Goal: Task Accomplishment & Management: Use online tool/utility

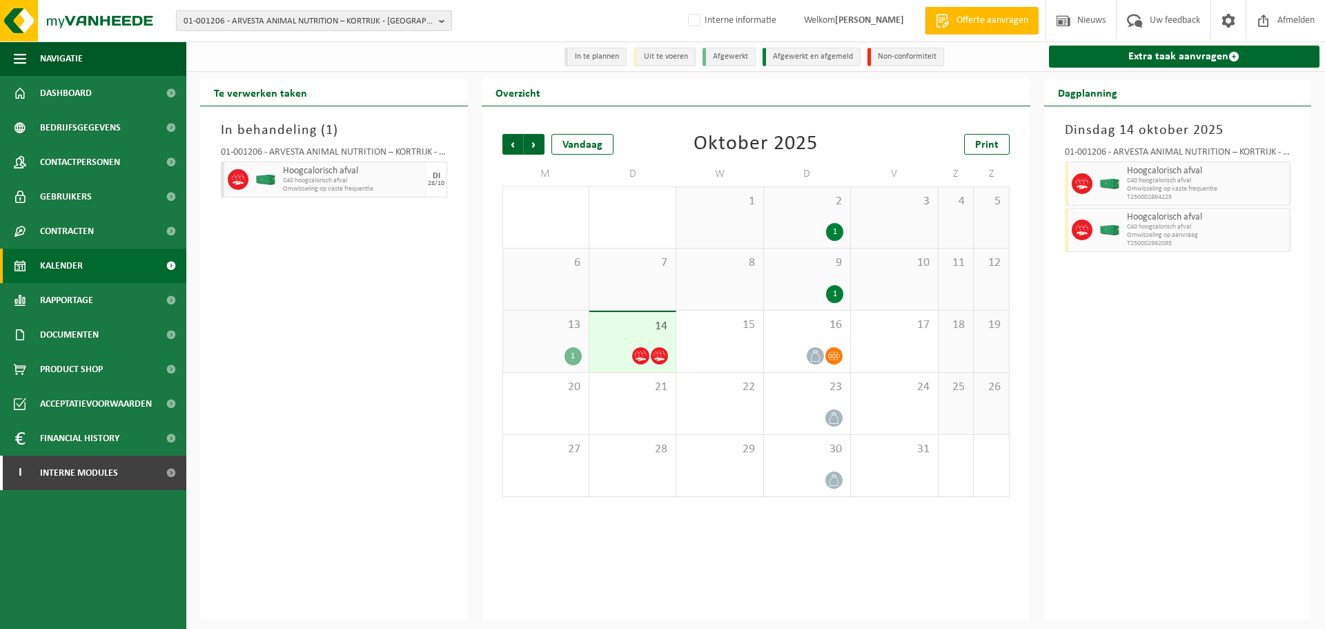
click at [382, 19] on span "01-001206 - ARVESTA ANIMAL NUTRITION – KORTRIJK - KORTRIJK" at bounding box center [309, 21] width 250 height 21
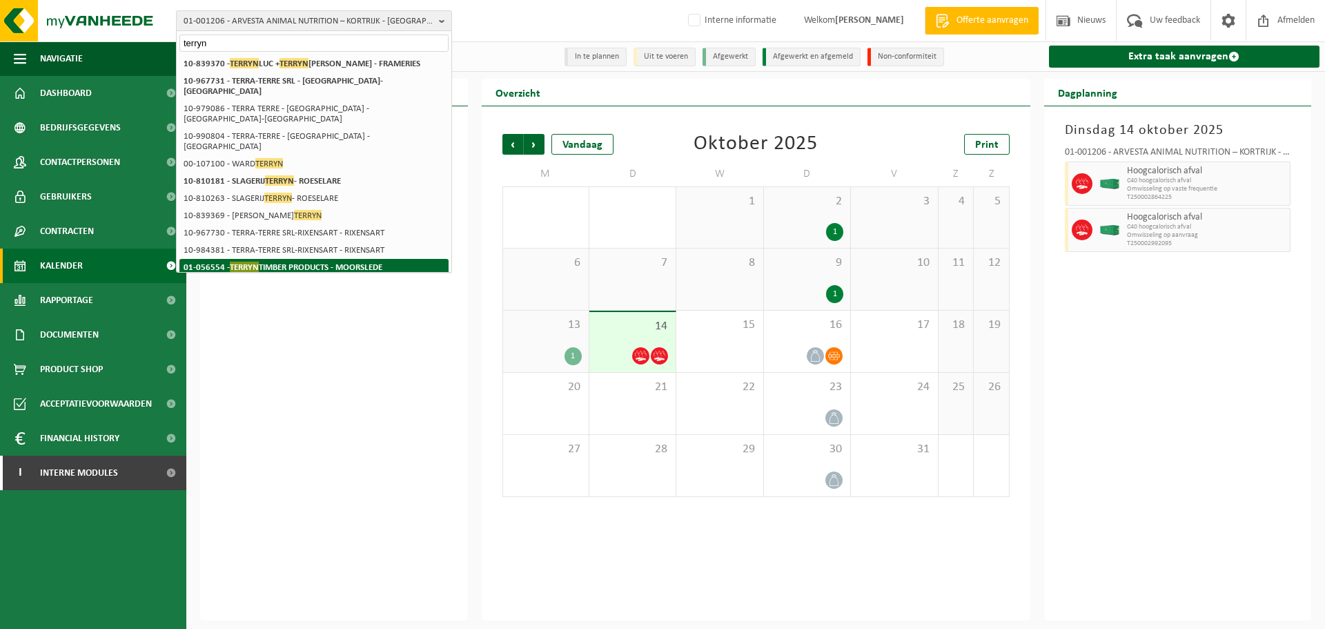
type input "terryn"
click at [413, 259] on li "01-056554 - TERRYN TIMBER PRODUCTS - MOORSLEDE" at bounding box center [313, 267] width 269 height 17
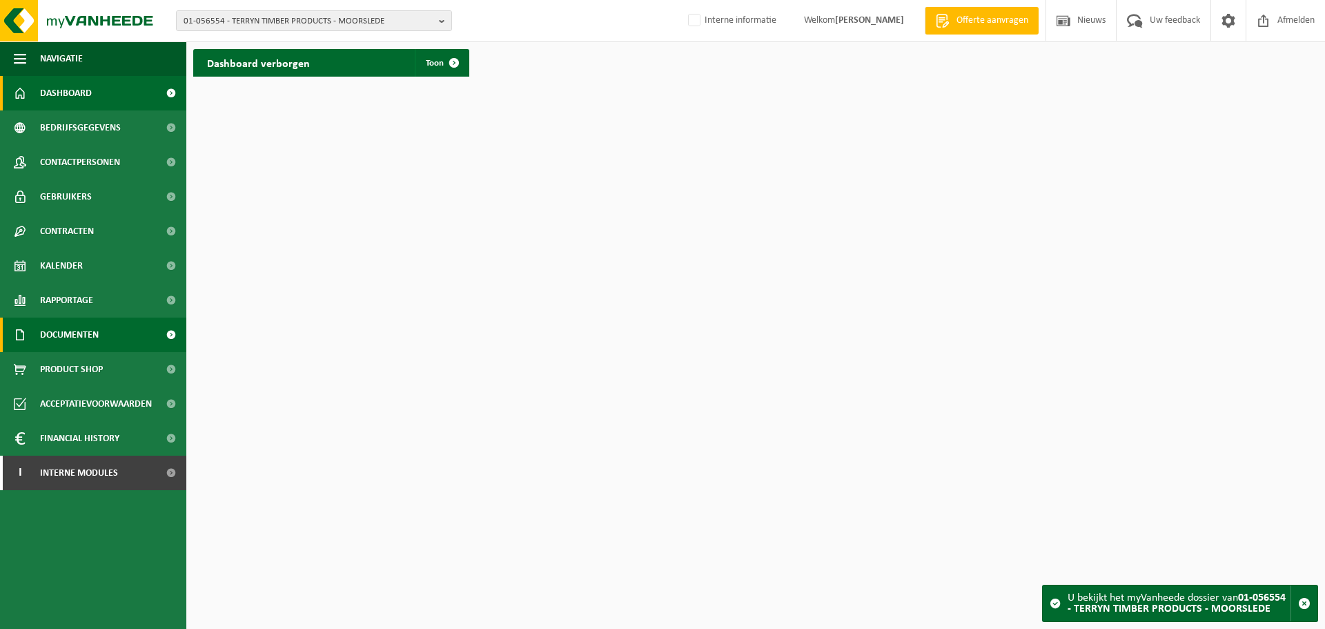
drag, startPoint x: 82, startPoint y: 326, endPoint x: 96, endPoint y: 327, distance: 13.9
click at [82, 326] on span "Documenten" at bounding box center [69, 334] width 59 height 35
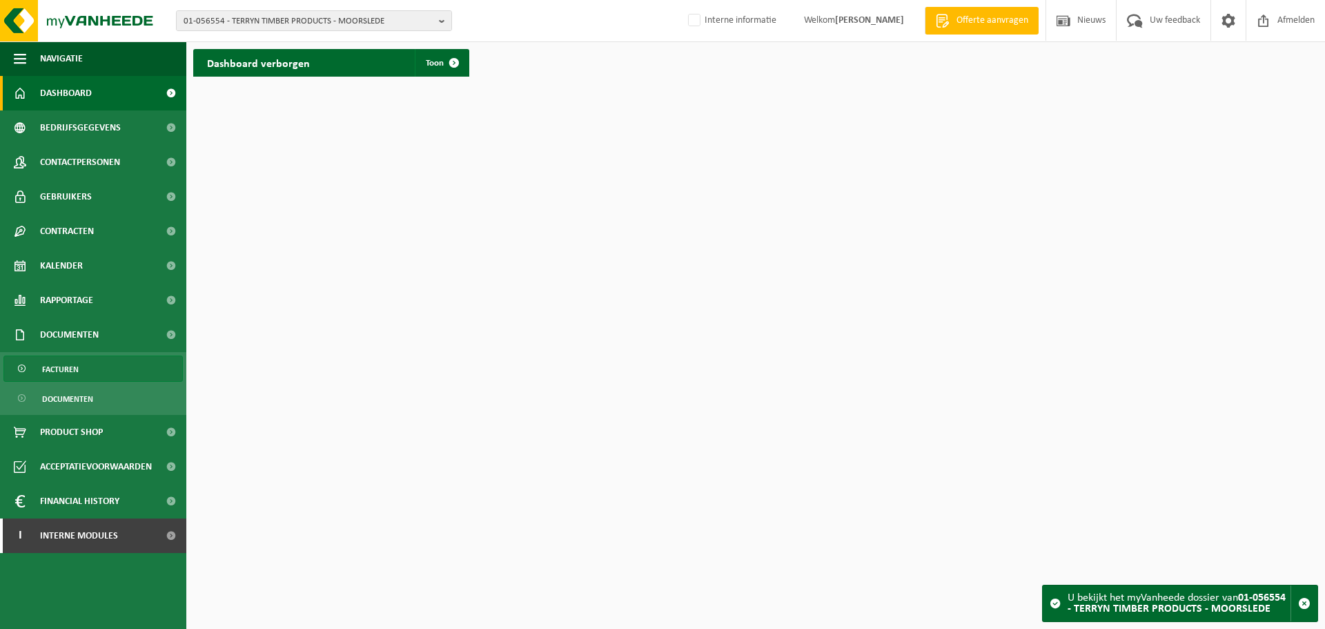
click at [37, 362] on link "Facturen" at bounding box center [92, 368] width 179 height 26
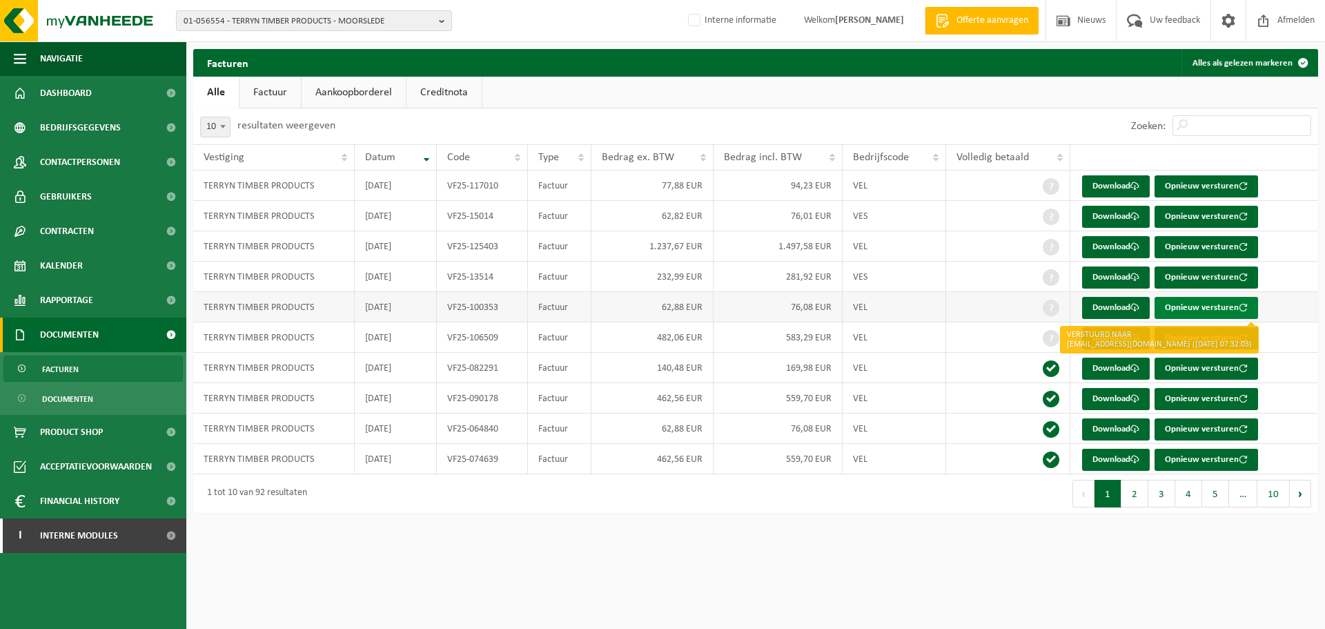
click at [1196, 308] on button "Opnieuw versturen" at bounding box center [1206, 308] width 104 height 22
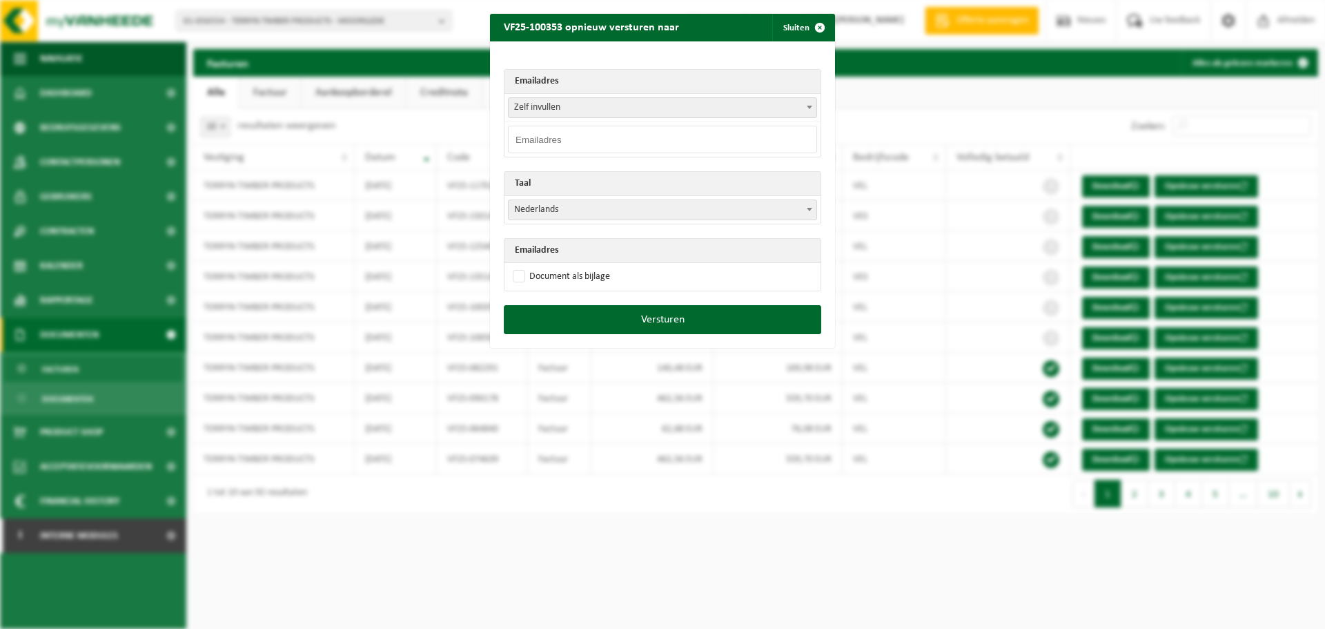
click at [613, 129] on input "email" at bounding box center [662, 140] width 309 height 28
paste input "[EMAIL_ADDRESS][DOMAIN_NAME]"
type input "[EMAIL_ADDRESS][DOMAIN_NAME]"
click at [564, 273] on label "Document als bijlage" at bounding box center [560, 276] width 100 height 21
click at [564, 266] on input "Document als bijlage" at bounding box center [679, 266] width 345 height 1
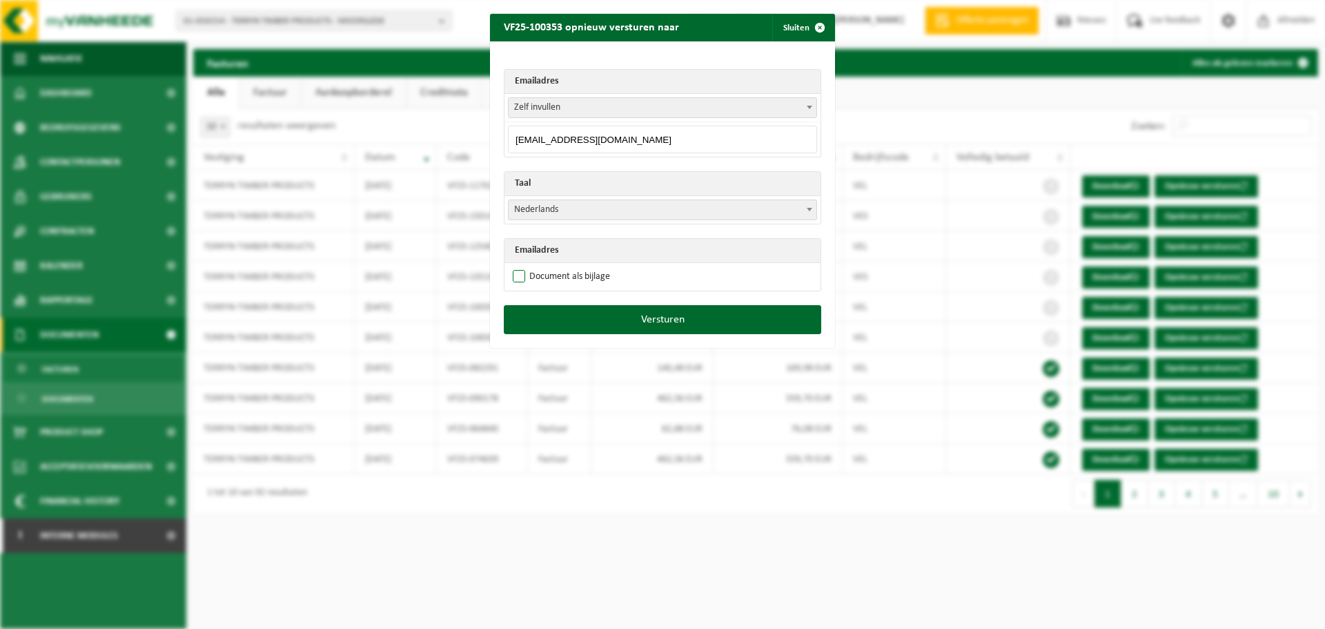
checkbox input "true"
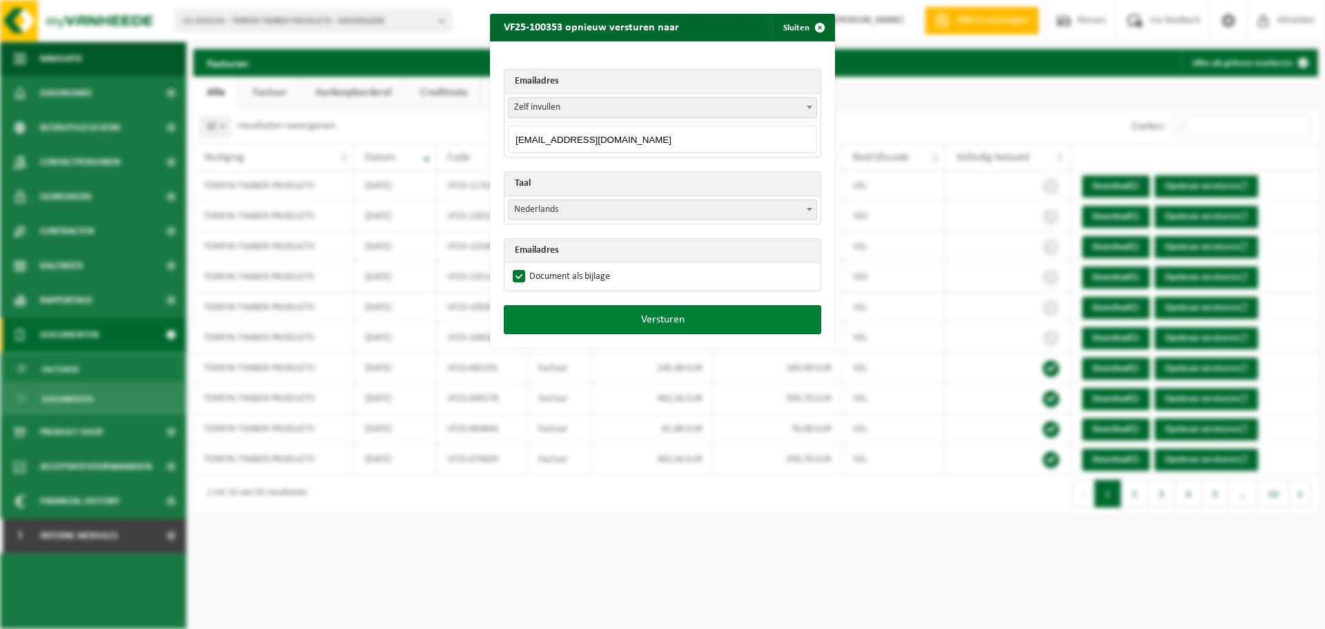
click at [683, 311] on button "Versturen" at bounding box center [662, 319] width 317 height 29
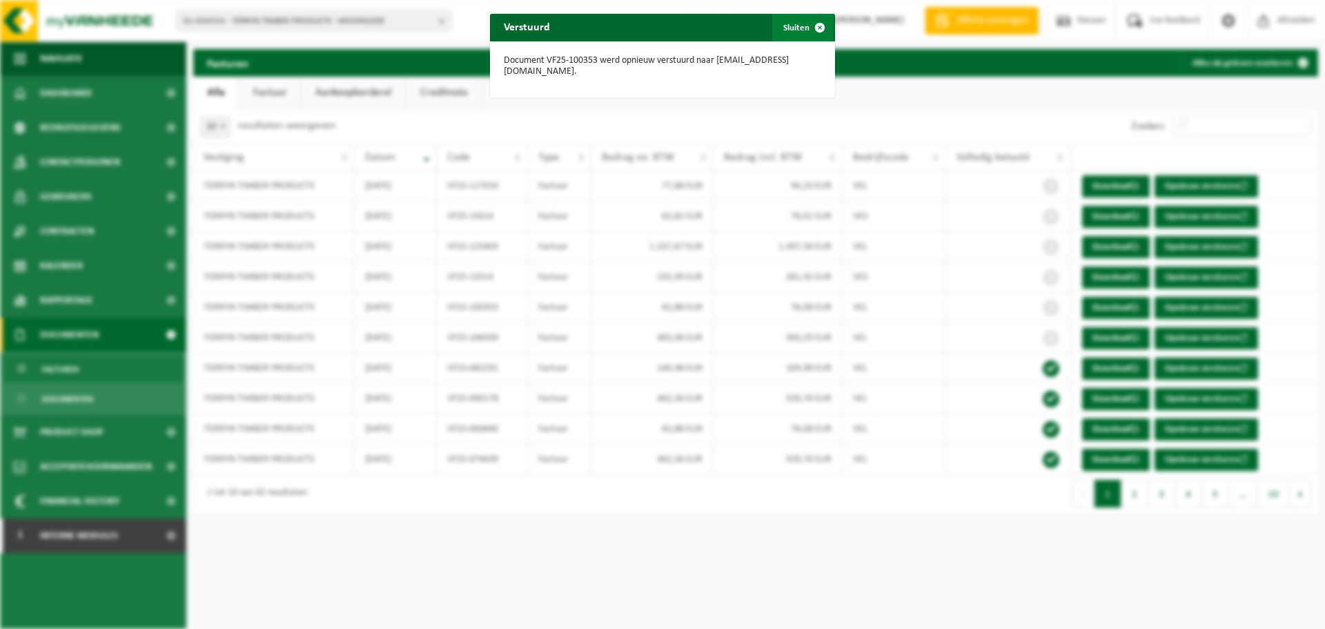
click at [810, 26] on span "button" at bounding box center [820, 28] width 28 height 28
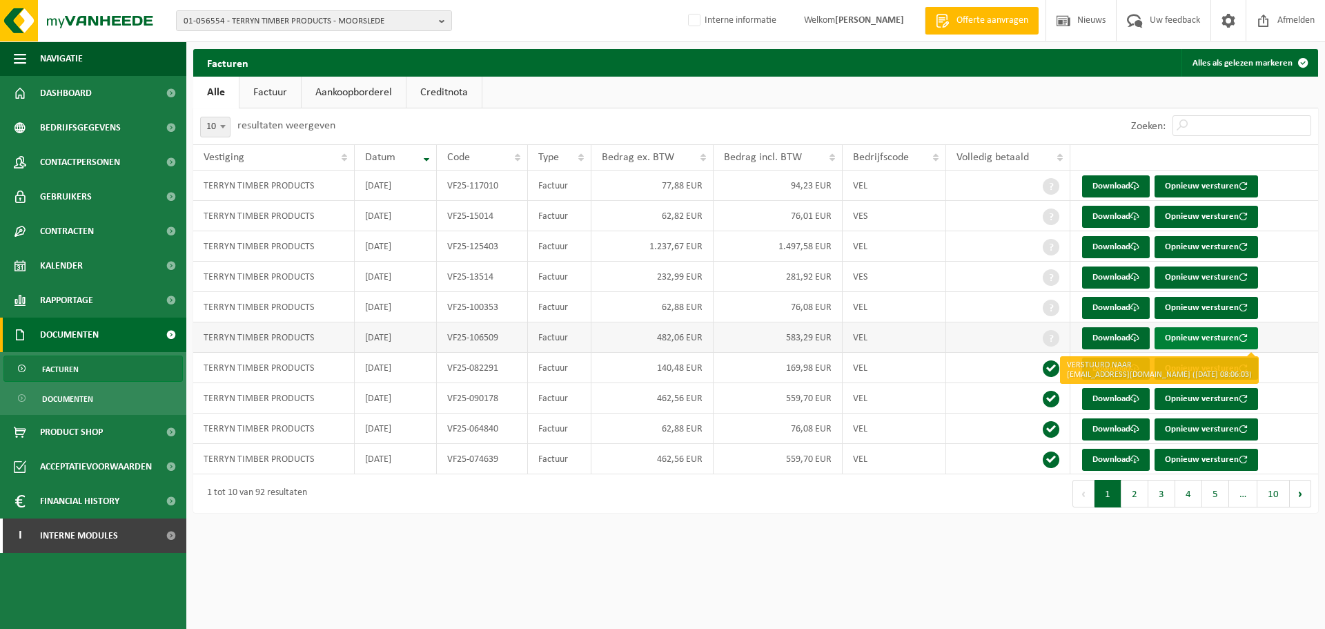
click at [1239, 338] on span "button" at bounding box center [1243, 337] width 9 height 9
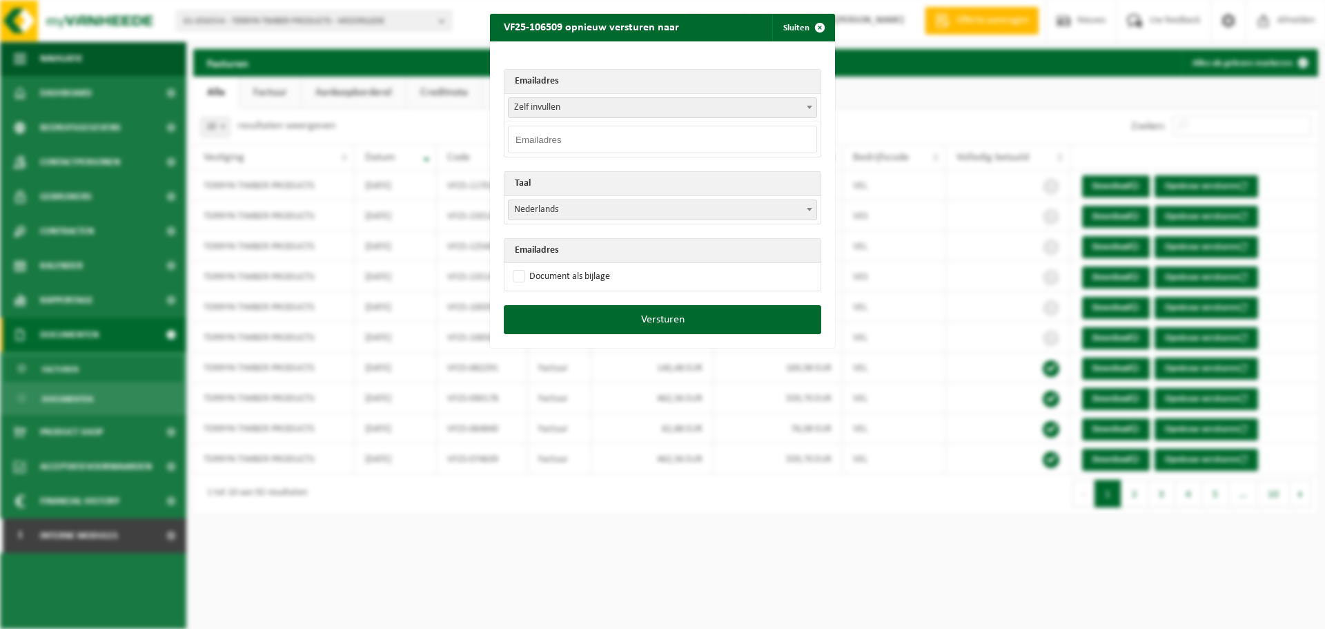
click at [573, 135] on input "email" at bounding box center [662, 140] width 309 height 28
paste input "[EMAIL_ADDRESS][DOMAIN_NAME]"
type input "[EMAIL_ADDRESS][DOMAIN_NAME]"
click at [569, 283] on label "Document als bijlage" at bounding box center [560, 276] width 100 height 21
click at [569, 266] on input "Document als bijlage" at bounding box center [679, 266] width 345 height 1
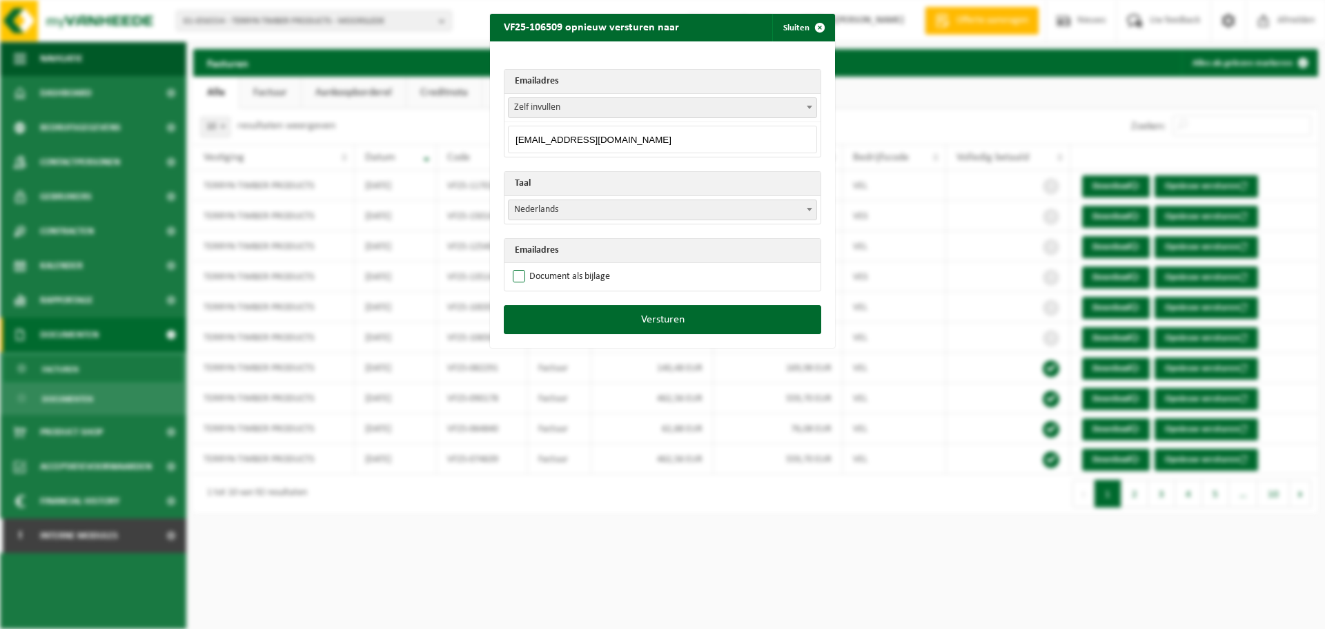
checkbox input "true"
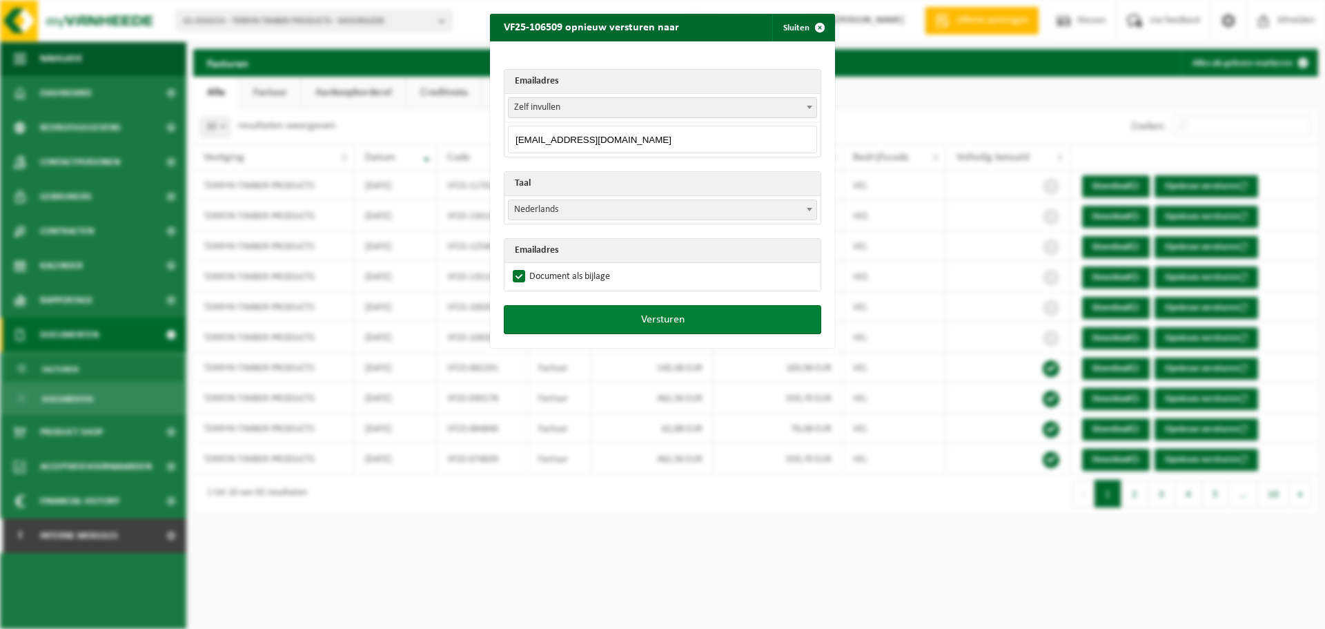
click at [571, 311] on button "Versturen" at bounding box center [662, 319] width 317 height 29
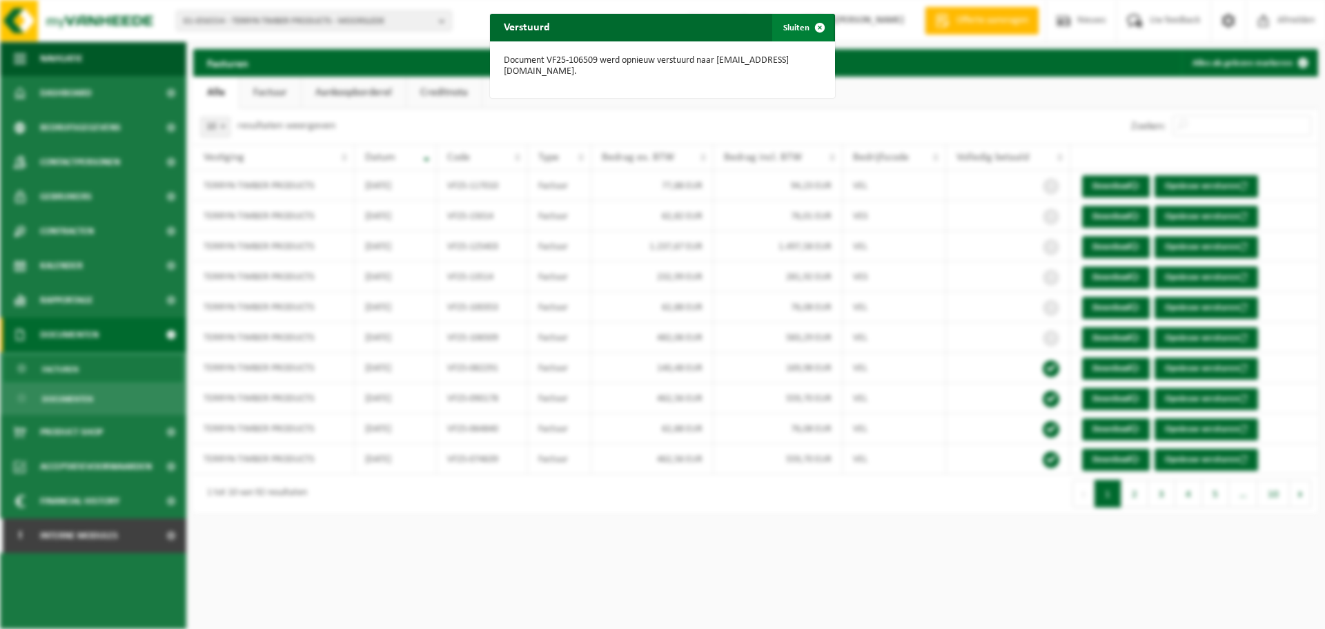
click at [782, 29] on button "Sluiten" at bounding box center [802, 28] width 61 height 28
